Goal: Task Accomplishment & Management: Complete application form

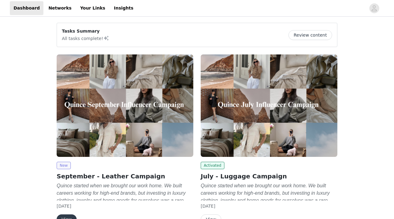
click at [66, 167] on span "New" at bounding box center [64, 165] width 14 height 7
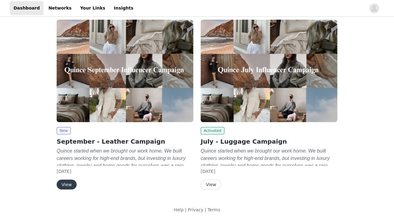
scroll to position [36, 0]
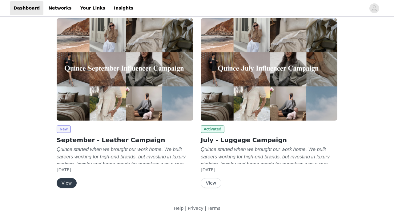
click at [67, 183] on button "View" at bounding box center [67, 183] width 20 height 10
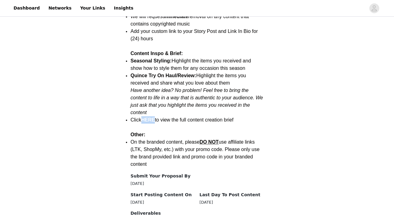
scroll to position [881, 0]
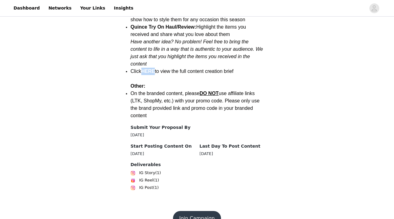
click at [190, 211] on button "Join Campaign" at bounding box center [197, 218] width 48 height 15
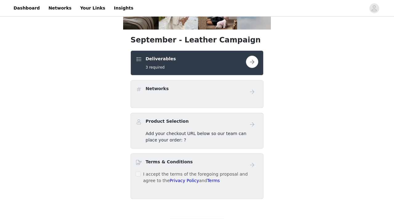
scroll to position [103, 0]
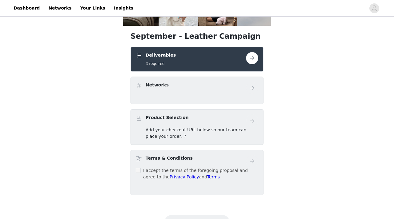
click at [170, 101] on div "Networks" at bounding box center [196, 91] width 133 height 28
click at [251, 57] on button "button" at bounding box center [252, 58] width 12 height 12
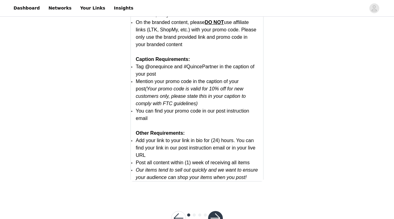
scroll to position [1230, 0]
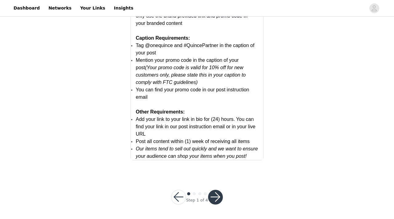
click at [218, 198] on button "button" at bounding box center [215, 197] width 15 height 15
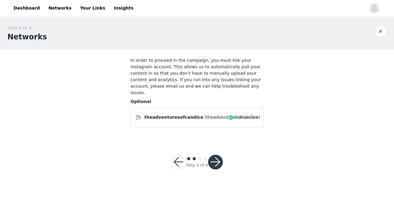
click at [218, 155] on button "button" at bounding box center [215, 162] width 15 height 15
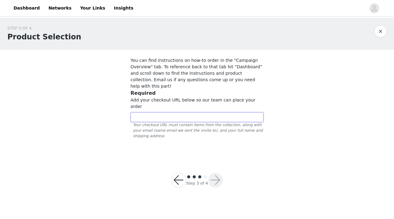
click at [202, 112] on input "text" at bounding box center [196, 117] width 133 height 10
paste input "[URL][DOMAIN_NAME]"
type input "[URL][DOMAIN_NAME]"
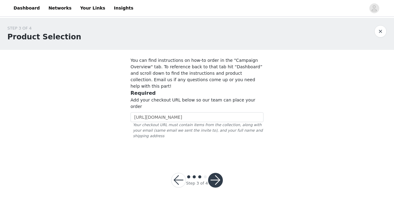
click at [215, 173] on button "button" at bounding box center [215, 180] width 15 height 15
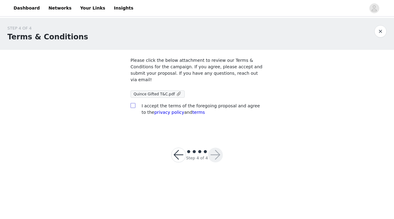
click at [132, 107] on input "checkbox" at bounding box center [132, 105] width 4 height 4
checkbox input "true"
click at [218, 158] on button "button" at bounding box center [215, 155] width 15 height 15
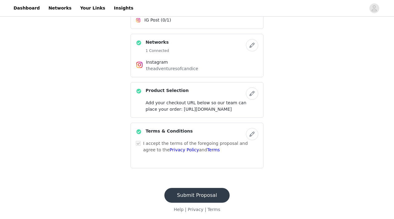
scroll to position [189, 0]
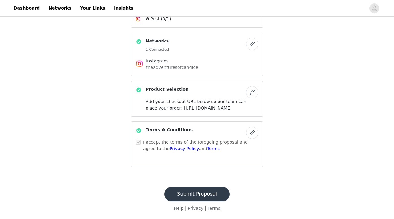
click at [194, 193] on button "Submit Proposal" at bounding box center [196, 194] width 65 height 15
